Goal: Check status: Check status

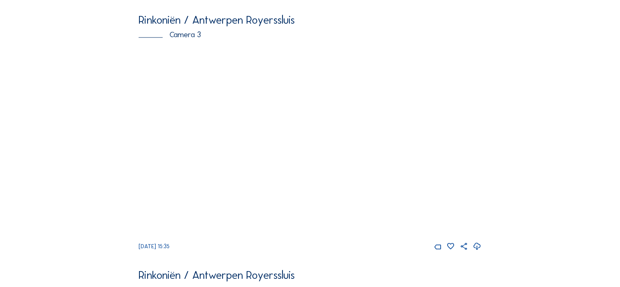
scroll to position [830, 0]
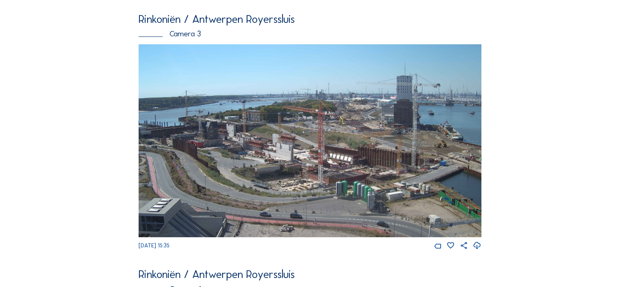
click at [294, 169] on img at bounding box center [310, 140] width 343 height 193
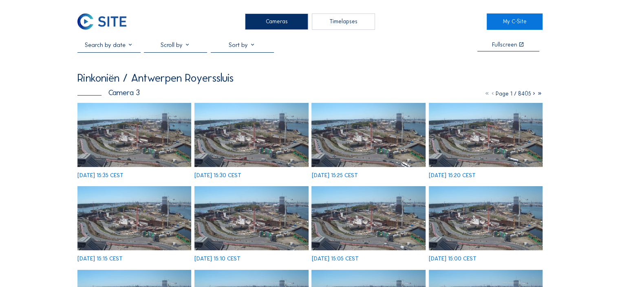
click at [246, 128] on img at bounding box center [252, 135] width 114 height 64
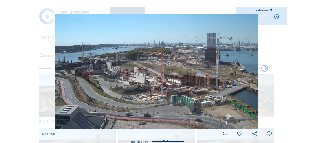
click at [207, 87] on img at bounding box center [157, 71] width 204 height 115
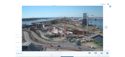
click at [81, 32] on img at bounding box center [62, 29] width 81 height 46
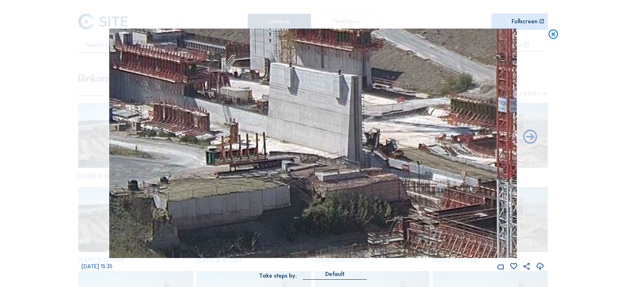
drag, startPoint x: 427, startPoint y: 194, endPoint x: 393, endPoint y: 193, distance: 34.3
click at [393, 193] on img at bounding box center [313, 143] width 408 height 229
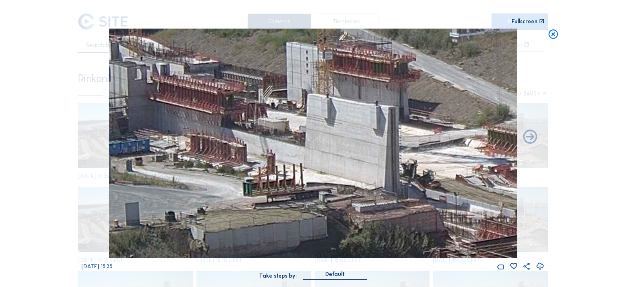
drag, startPoint x: 281, startPoint y: 144, endPoint x: 319, endPoint y: 169, distance: 45.7
click at [319, 169] on img at bounding box center [313, 143] width 408 height 229
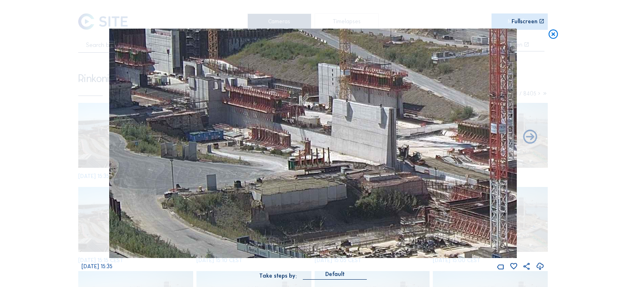
drag, startPoint x: 290, startPoint y: 194, endPoint x: 298, endPoint y: 172, distance: 23.6
click at [298, 172] on img at bounding box center [313, 143] width 408 height 229
